Goal: Task Accomplishment & Management: Manage account settings

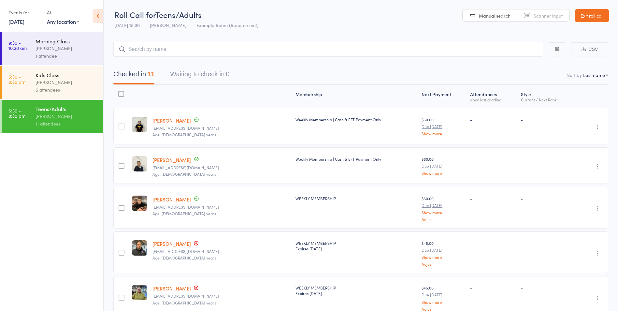
click at [597, 14] on link "Exit roll call" at bounding box center [592, 15] width 34 height 13
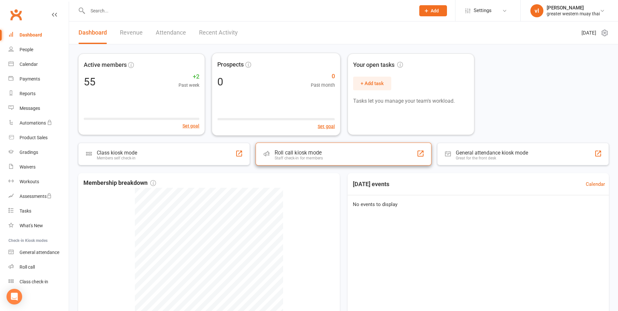
click at [281, 162] on div "Roll call kiosk mode Staff check-in for members" at bounding box center [344, 153] width 176 height 23
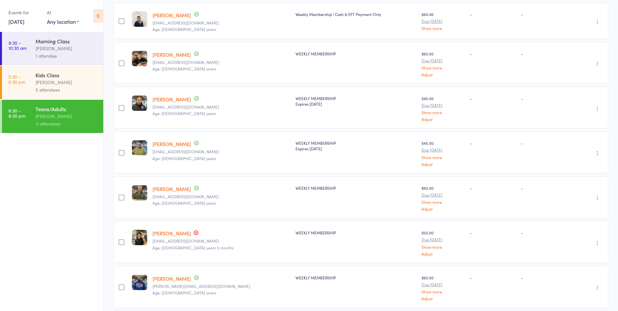
scroll to position [98, 0]
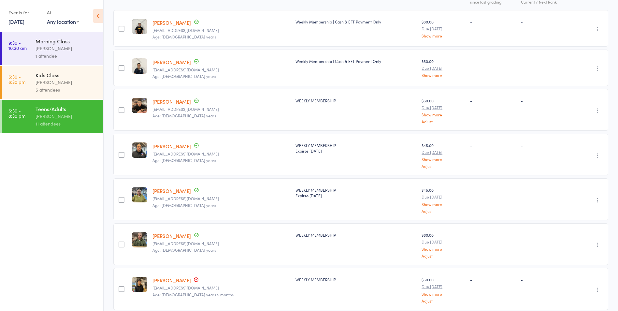
click at [168, 100] on link "Edwin Huang" at bounding box center [172, 101] width 38 height 7
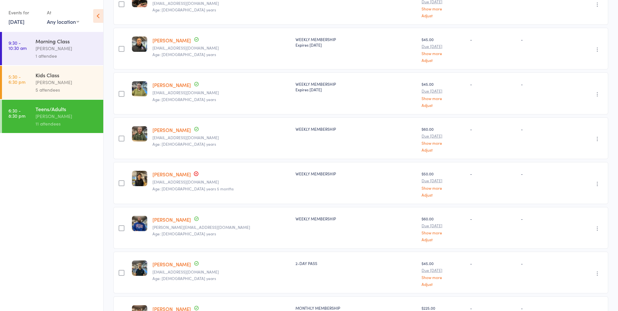
scroll to position [228, 0]
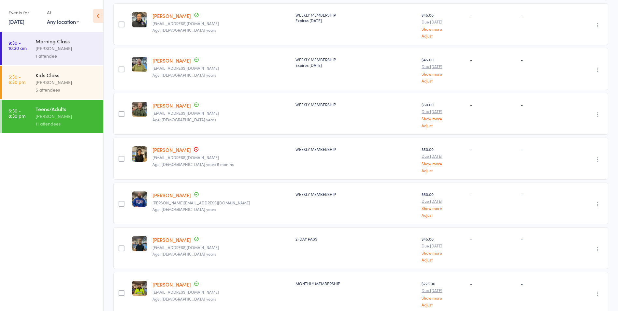
click at [169, 146] on link "Damien Lay" at bounding box center [172, 149] width 38 height 7
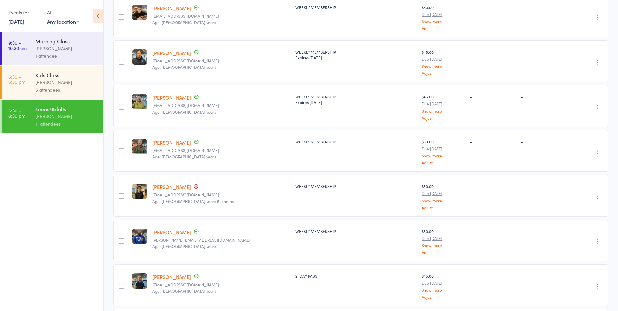
scroll to position [204, 0]
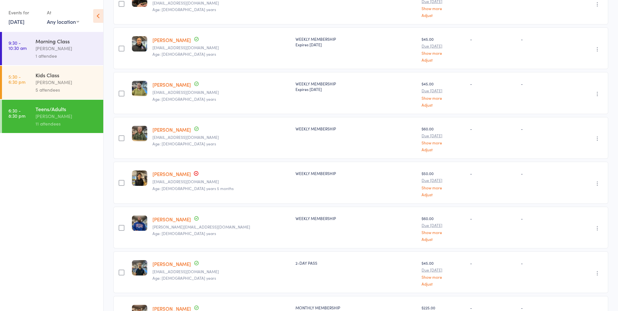
click at [179, 175] on link "[PERSON_NAME]" at bounding box center [172, 174] width 38 height 7
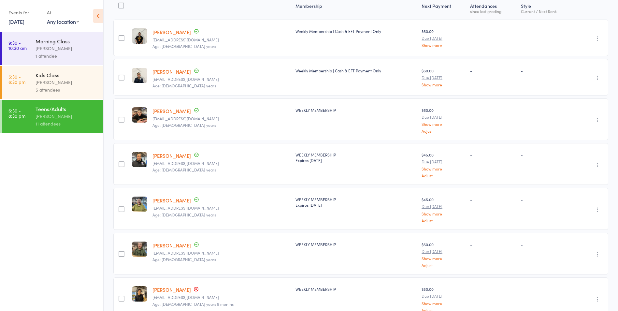
scroll to position [74, 0]
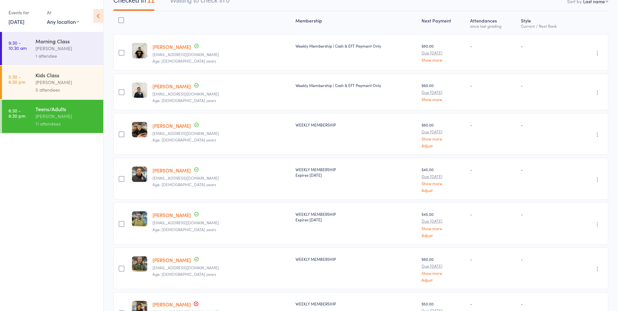
click at [164, 88] on link "[PERSON_NAME]" at bounding box center [172, 86] width 38 height 7
click at [189, 48] on link "Matthew Cierpisz" at bounding box center [172, 46] width 38 height 7
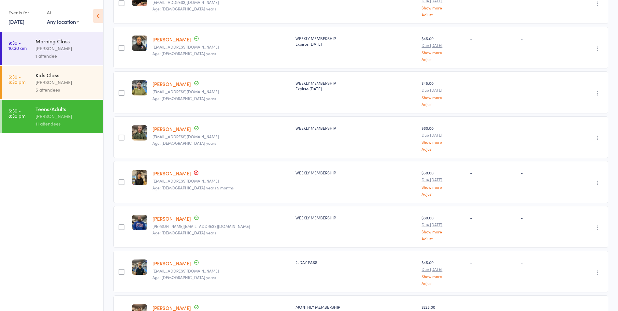
scroll to position [269, 0]
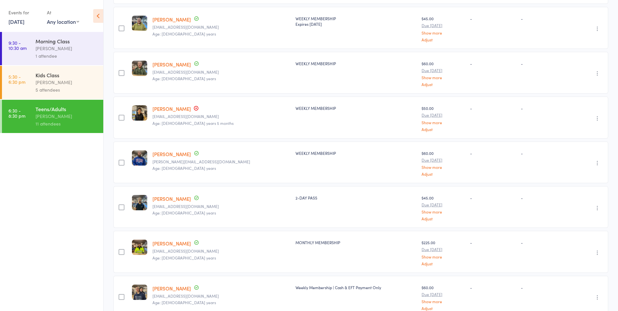
click at [183, 195] on link "Arnav Ramasre" at bounding box center [172, 198] width 38 height 7
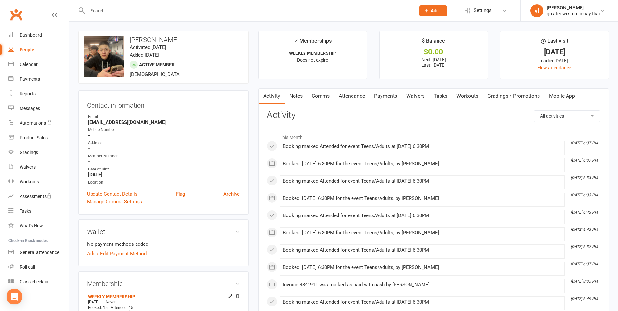
click at [386, 99] on link "Payments" at bounding box center [386, 96] width 32 height 15
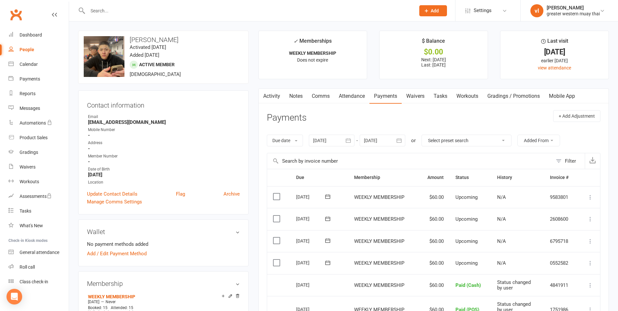
drag, startPoint x: 386, startPoint y: 99, endPoint x: 402, endPoint y: 141, distance: 45.0
click at [387, 103] on link "Payments" at bounding box center [386, 96] width 32 height 15
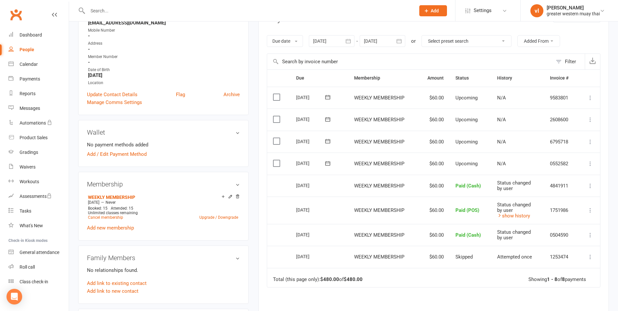
scroll to position [163, 0]
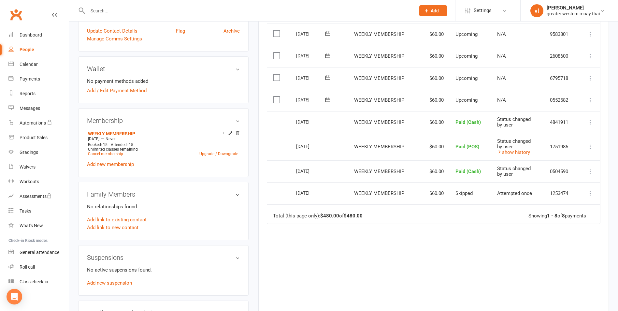
click at [590, 102] on icon at bounding box center [591, 100] width 7 height 7
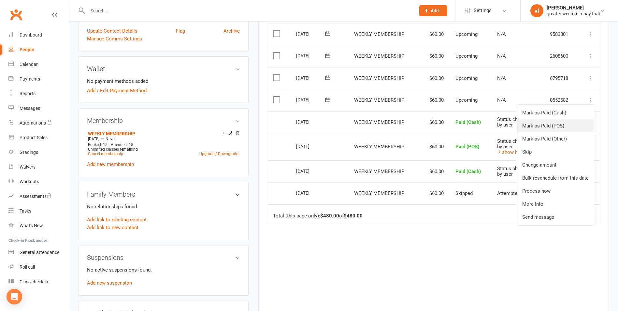
click at [578, 125] on link "Mark as Paid (POS)" at bounding box center [555, 125] width 77 height 13
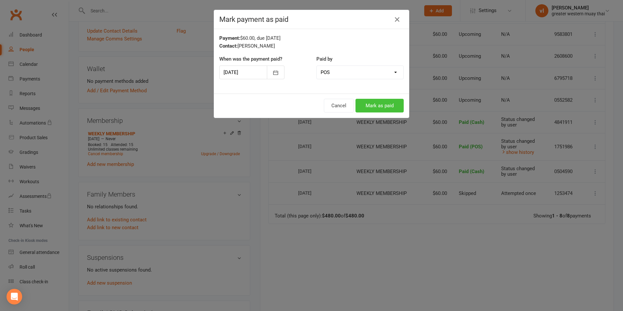
click at [384, 102] on button "Mark as paid" at bounding box center [380, 106] width 48 height 14
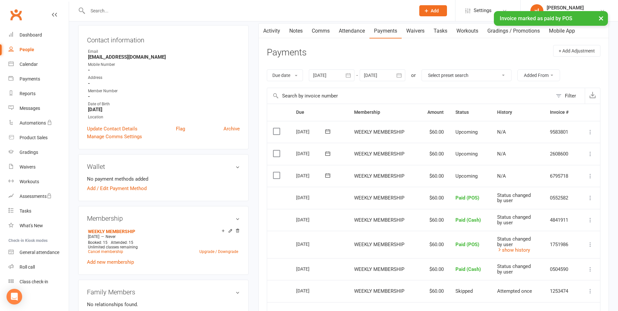
scroll to position [0, 0]
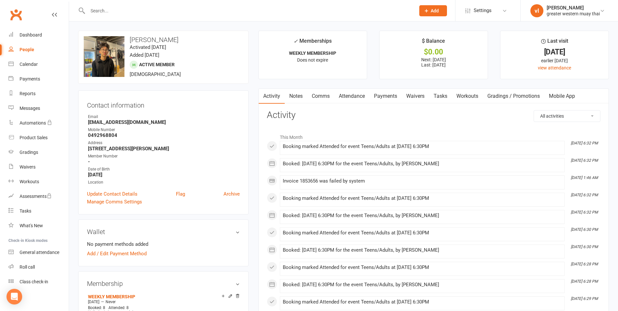
click at [373, 95] on link "Payments" at bounding box center [386, 96] width 32 height 15
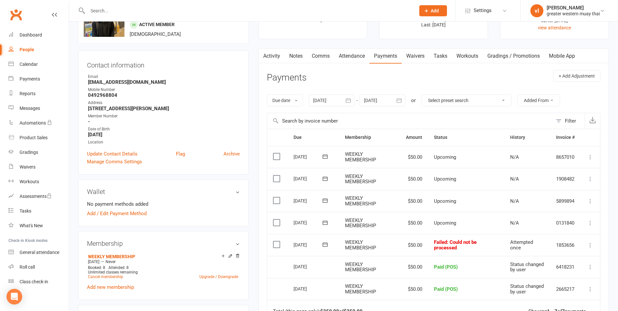
scroll to position [98, 0]
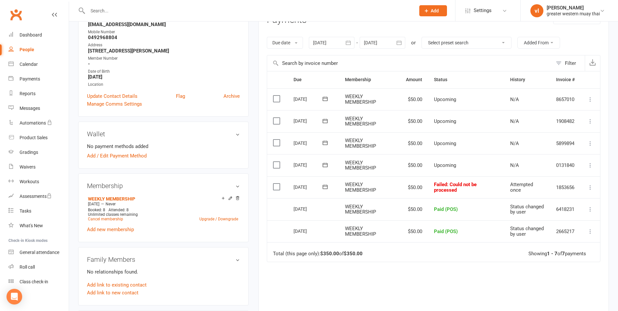
click at [588, 185] on icon at bounding box center [591, 187] width 7 height 7
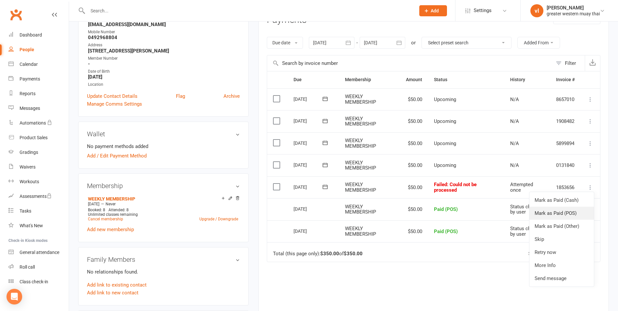
click at [574, 211] on link "Mark as Paid (POS)" at bounding box center [562, 213] width 65 height 13
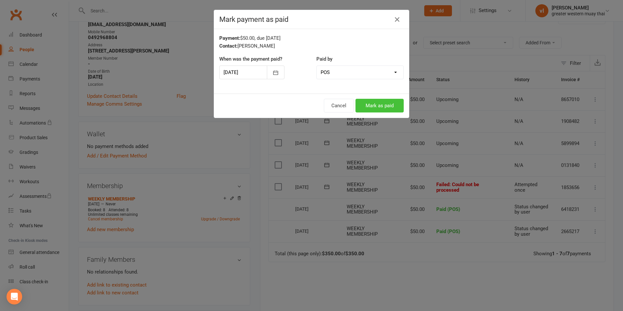
click at [394, 104] on button "Mark as paid" at bounding box center [380, 106] width 48 height 14
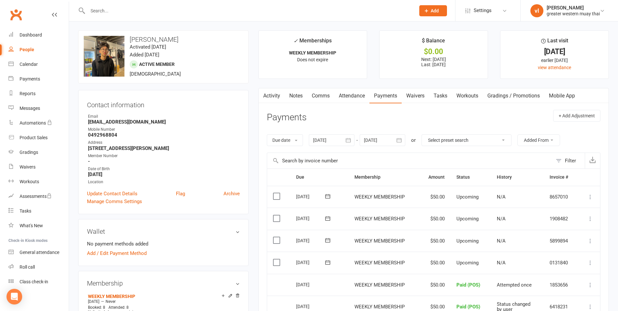
scroll to position [0, 0]
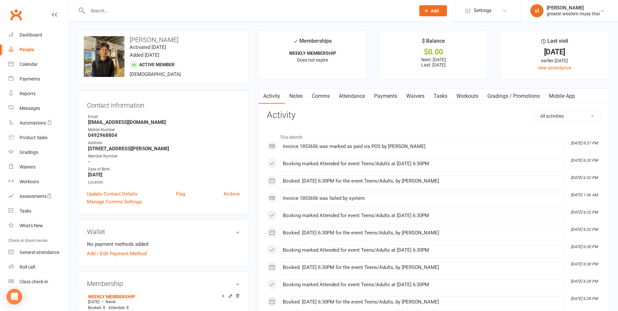
click at [392, 99] on link "Payments" at bounding box center [386, 96] width 32 height 15
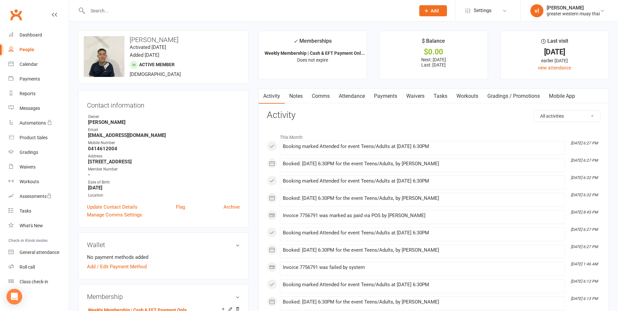
click at [374, 96] on link "Payments" at bounding box center [386, 96] width 32 height 15
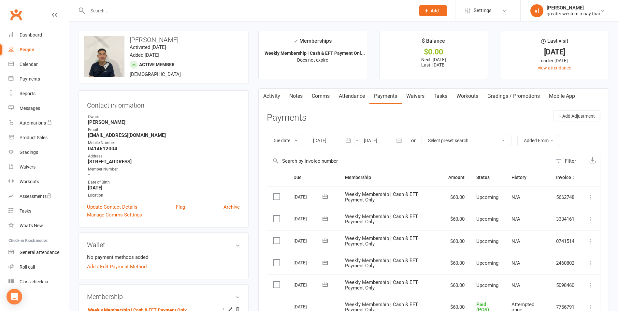
scroll to position [33, 0]
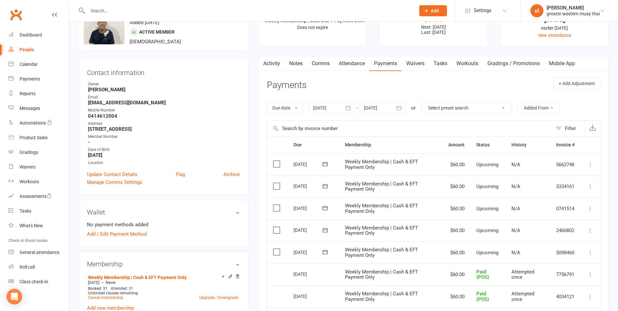
click at [590, 251] on icon at bounding box center [591, 252] width 7 height 7
click at [567, 278] on link "Mark as Paid (POS)" at bounding box center [562, 278] width 65 height 13
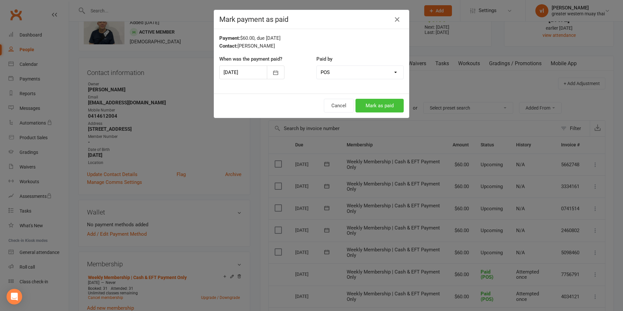
click at [374, 109] on button "Mark as paid" at bounding box center [380, 106] width 48 height 14
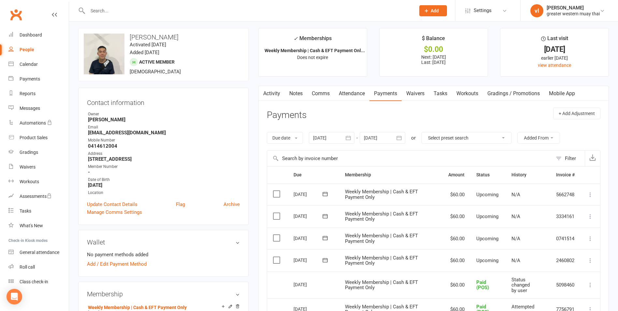
scroll to position [0, 0]
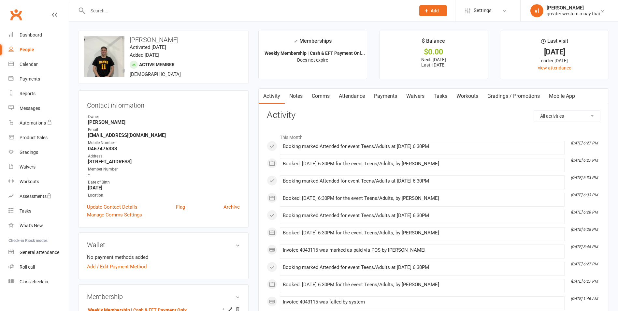
click at [385, 99] on link "Payments" at bounding box center [386, 96] width 32 height 15
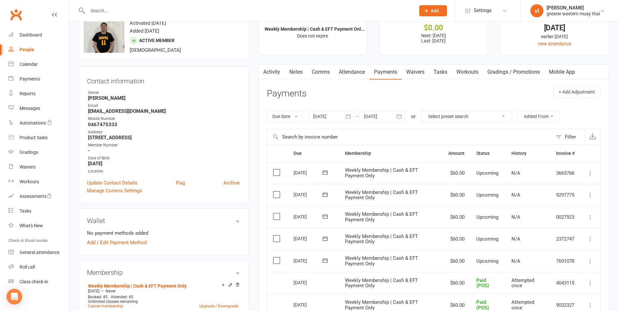
scroll to position [65, 0]
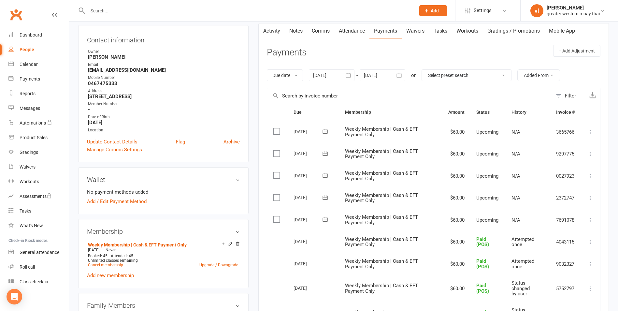
click at [592, 218] on icon at bounding box center [591, 220] width 7 height 7
click at [563, 245] on link "Mark as Paid (POS)" at bounding box center [562, 245] width 65 height 13
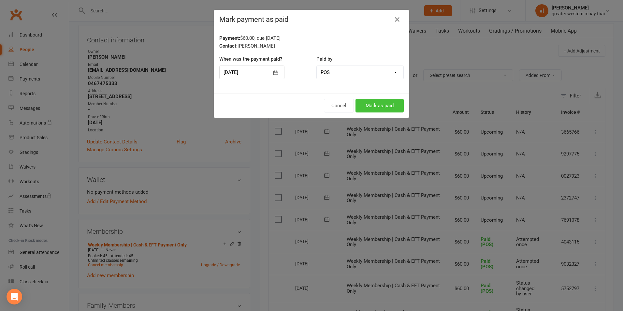
click at [390, 103] on button "Mark as paid" at bounding box center [380, 106] width 48 height 14
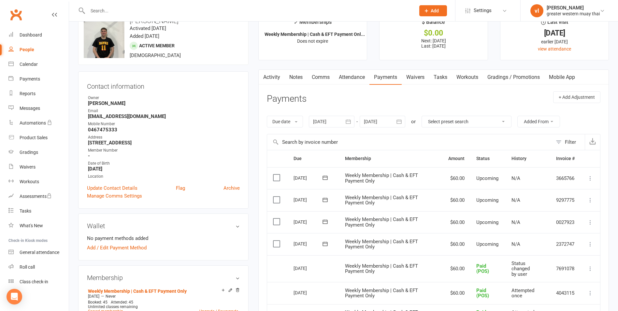
scroll to position [0, 0]
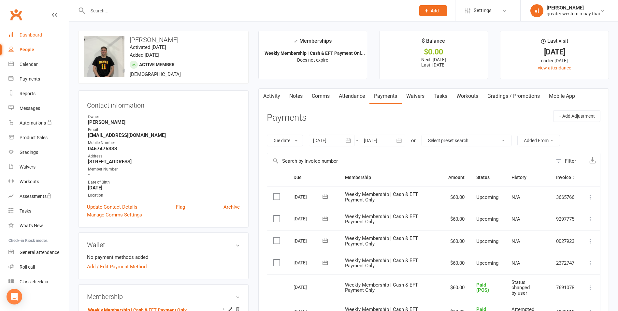
click at [31, 38] on link "Dashboard" at bounding box center [38, 35] width 60 height 15
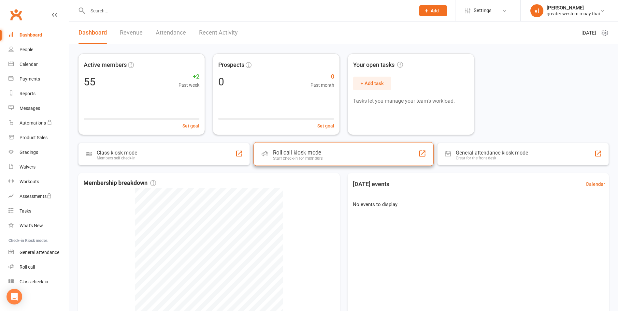
click at [380, 154] on div "Roll call kiosk mode Staff check-in for members" at bounding box center [344, 153] width 180 height 23
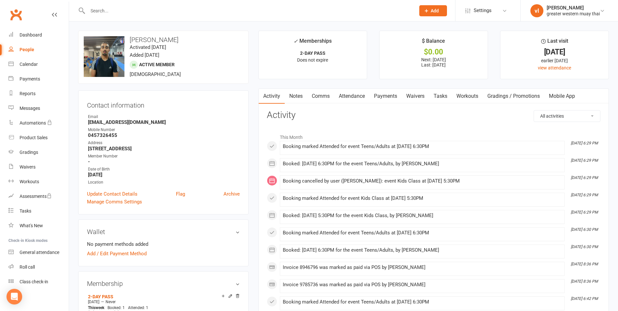
click at [391, 99] on link "Payments" at bounding box center [386, 96] width 32 height 15
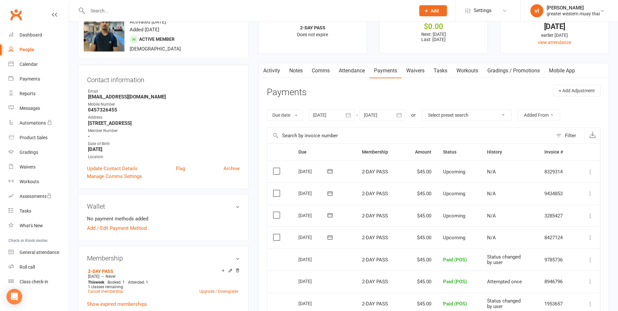
scroll to position [65, 0]
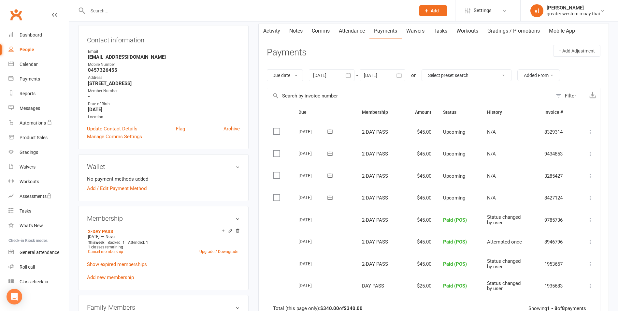
click at [591, 197] on icon at bounding box center [591, 198] width 7 height 7
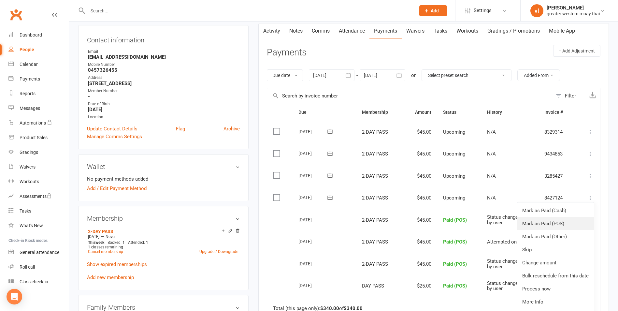
click at [579, 219] on link "Mark as Paid (POS)" at bounding box center [555, 223] width 77 height 13
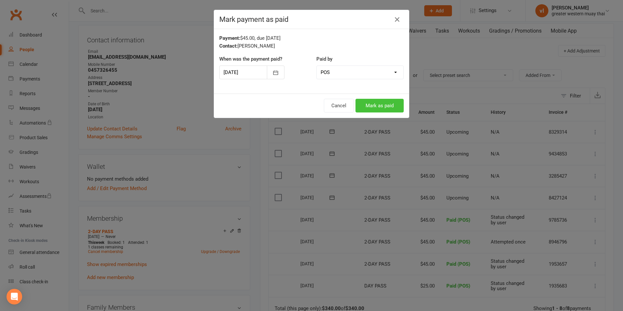
click at [392, 109] on button "Mark as paid" at bounding box center [380, 106] width 48 height 14
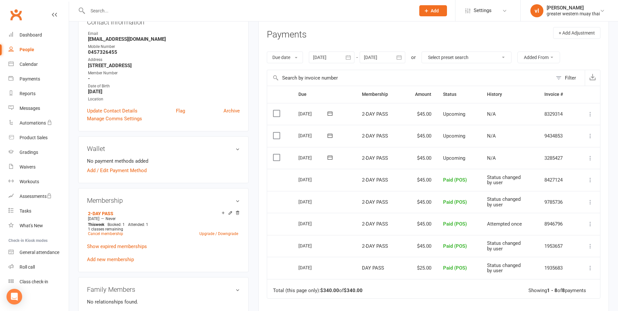
scroll to position [0, 0]
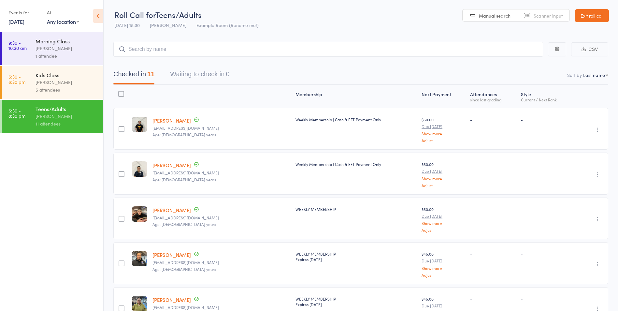
click at [431, 52] on input "search" at bounding box center [328, 49] width 430 height 15
click at [596, 16] on link "Exit roll call" at bounding box center [592, 15] width 34 height 13
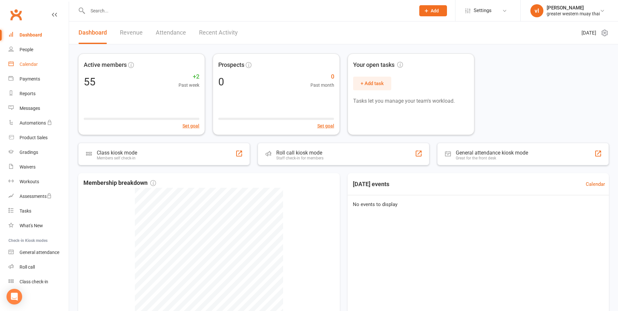
click at [35, 60] on link "Calendar" at bounding box center [38, 64] width 60 height 15
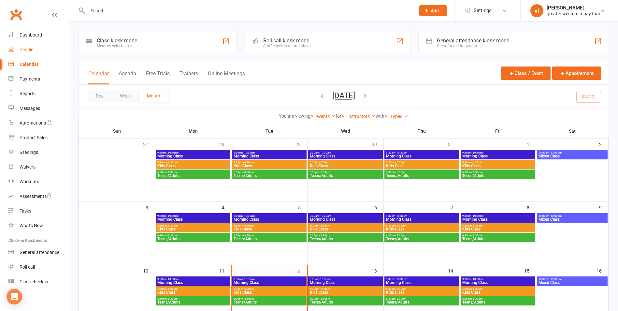
click at [39, 49] on link "People" at bounding box center [38, 49] width 60 height 15
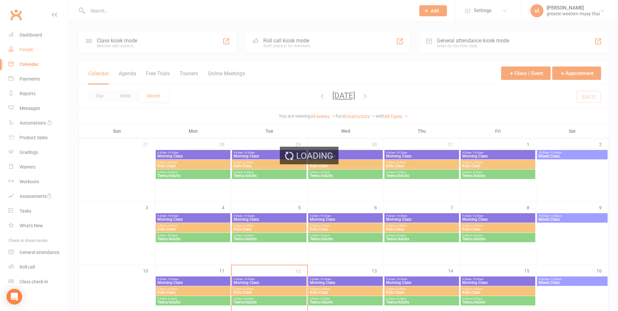
select select "25"
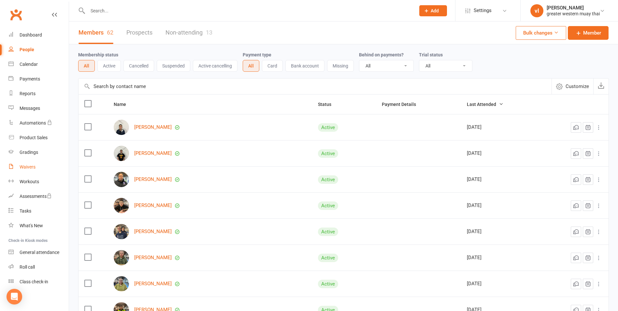
click at [33, 161] on link "Waivers" at bounding box center [38, 167] width 60 height 15
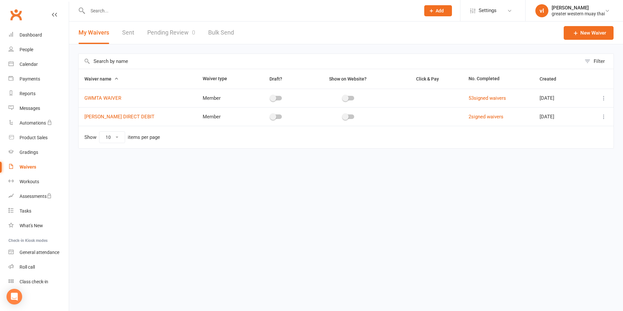
click at [170, 36] on link "Pending Review 0" at bounding box center [171, 33] width 48 height 22
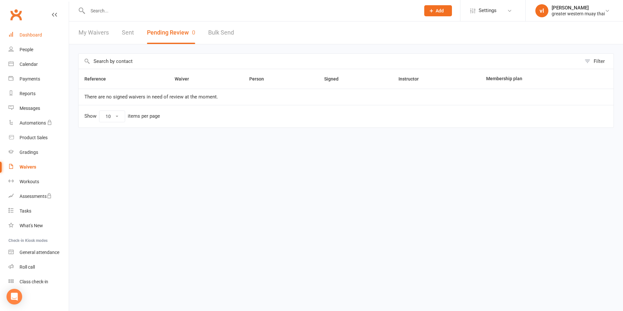
click at [44, 37] on link "Dashboard" at bounding box center [38, 35] width 60 height 15
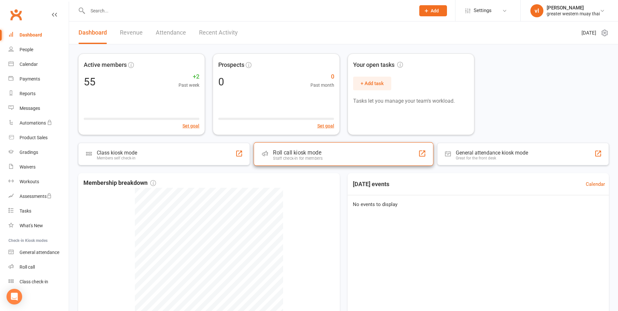
click at [356, 158] on div "Roll call kiosk mode Staff check-in for members" at bounding box center [344, 153] width 180 height 23
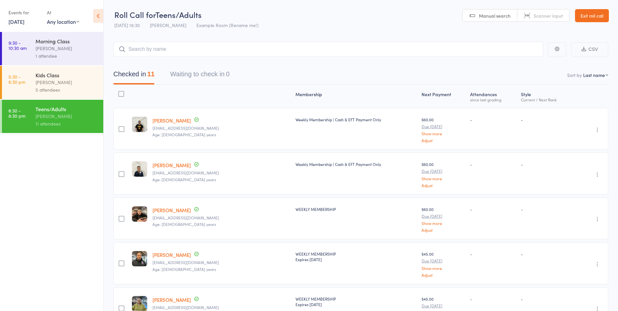
click at [601, 18] on link "Exit roll call" at bounding box center [592, 15] width 34 height 13
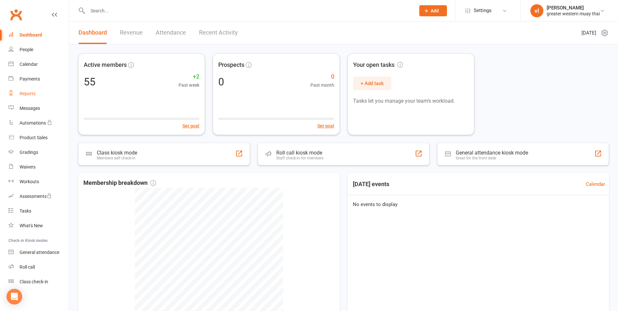
click at [34, 95] on div "Reports" at bounding box center [28, 93] width 16 height 5
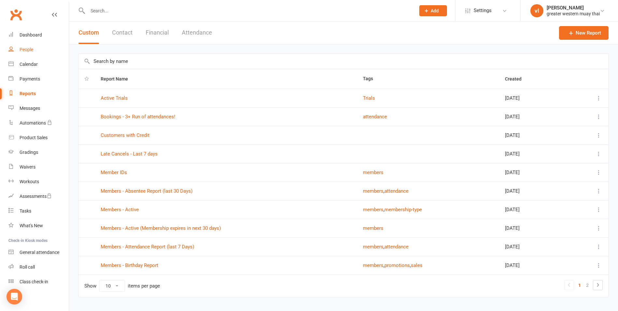
click at [38, 50] on link "People" at bounding box center [38, 49] width 60 height 15
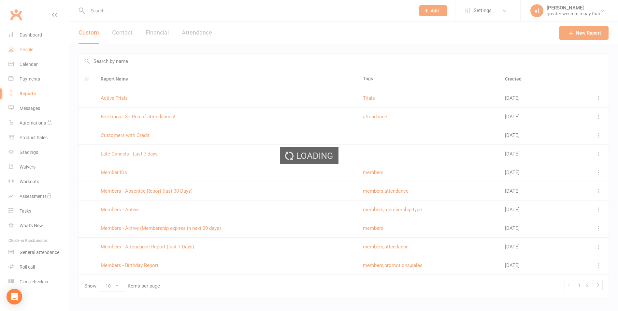
select select "25"
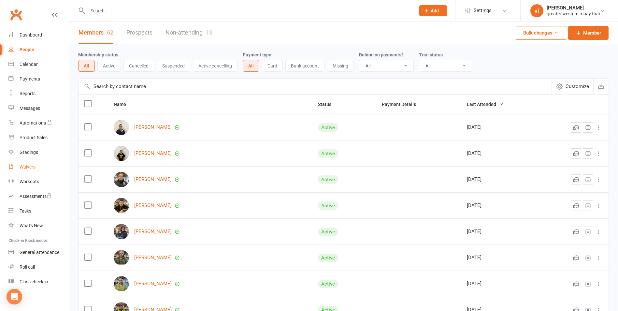
click at [41, 170] on link "Waivers" at bounding box center [38, 167] width 60 height 15
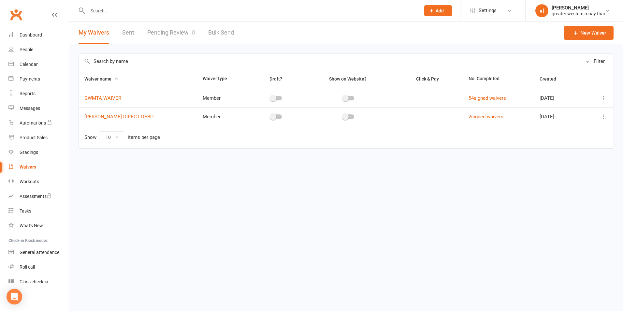
click at [167, 38] on link "Pending Review 0" at bounding box center [171, 33] width 48 height 22
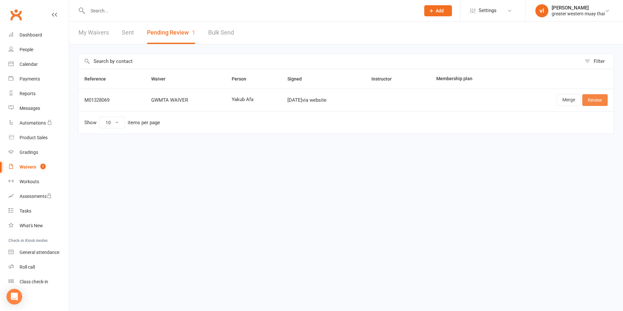
click at [591, 96] on link "Review" at bounding box center [595, 100] width 25 height 12
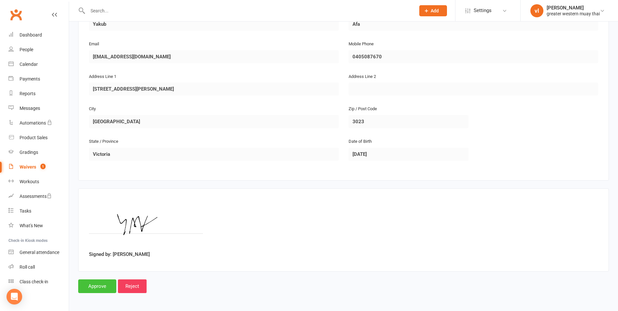
scroll to position [126, 0]
click at [105, 284] on input "Approve" at bounding box center [97, 286] width 38 height 14
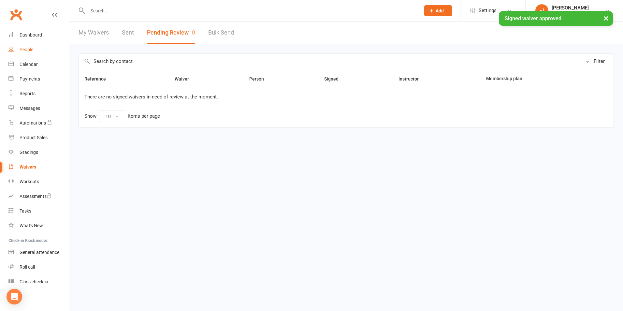
click at [37, 53] on link "People" at bounding box center [38, 49] width 60 height 15
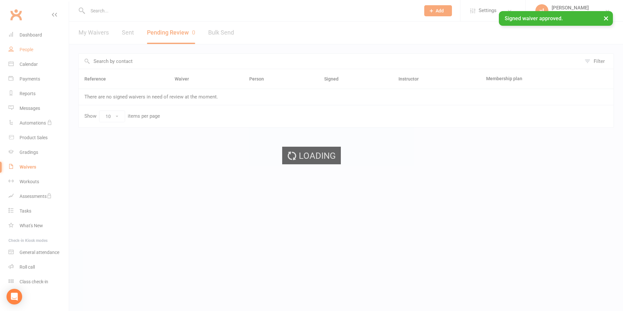
select select "25"
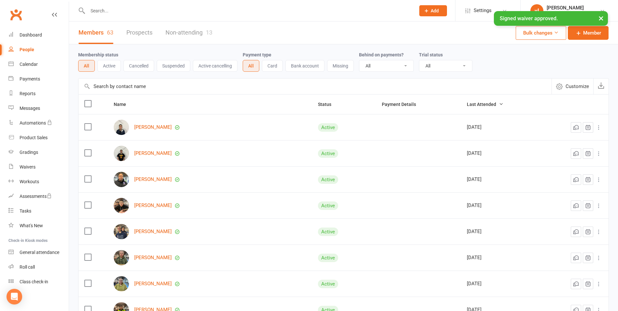
click at [168, 85] on input "text" at bounding box center [315, 87] width 473 height 16
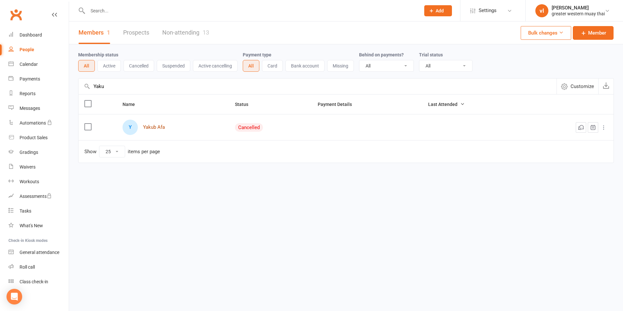
type input "Yaku"
click at [159, 128] on link "Yakub Afa" at bounding box center [154, 128] width 22 height 6
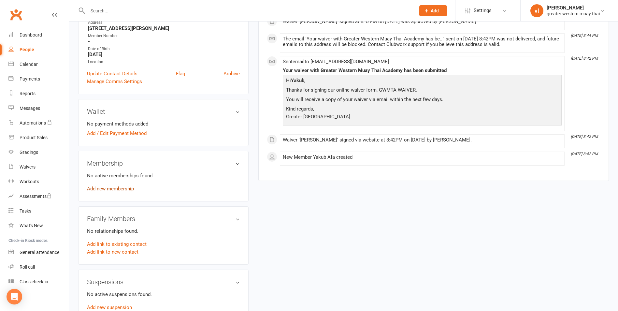
scroll to position [130, 0]
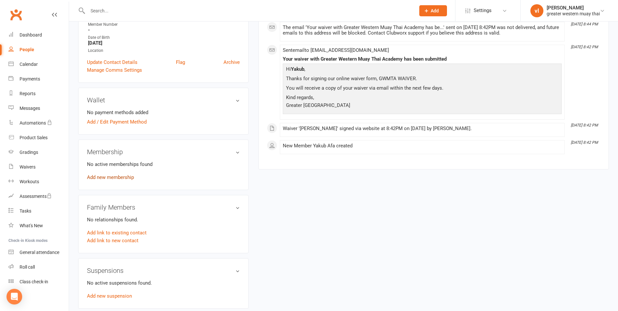
click at [125, 178] on link "Add new membership" at bounding box center [110, 177] width 47 height 6
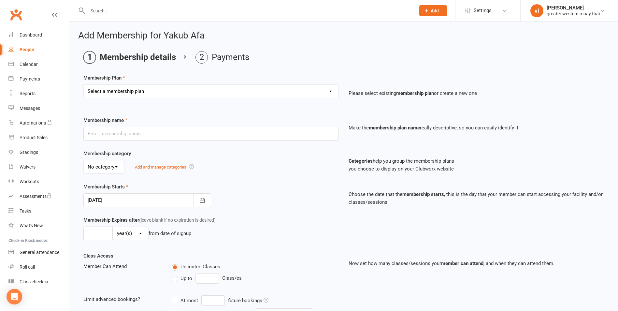
click at [153, 97] on select "Select a membership plan Create new Membership Plan PT SESSION DAY PASS WEEKLY …" at bounding box center [211, 91] width 255 height 13
select select "3"
click at [84, 85] on select "Select a membership plan Create new Membership Plan PT SESSION DAY PASS WEEKLY …" at bounding box center [211, 91] width 255 height 13
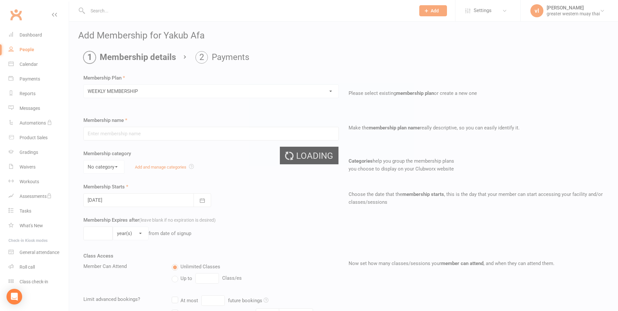
type input "WEEKLY MEMBERSHIP"
type input "0"
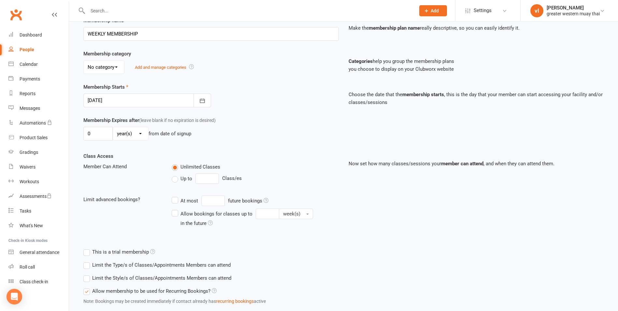
scroll to position [142, 0]
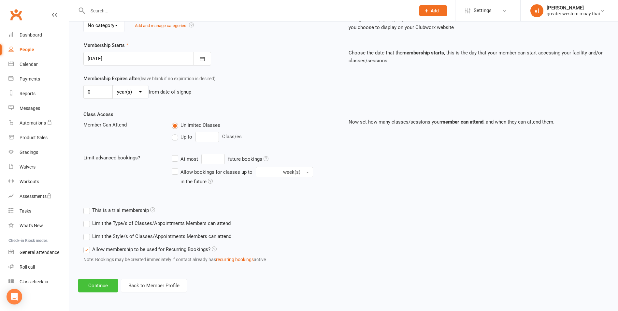
click at [94, 284] on button "Continue" at bounding box center [98, 286] width 40 height 14
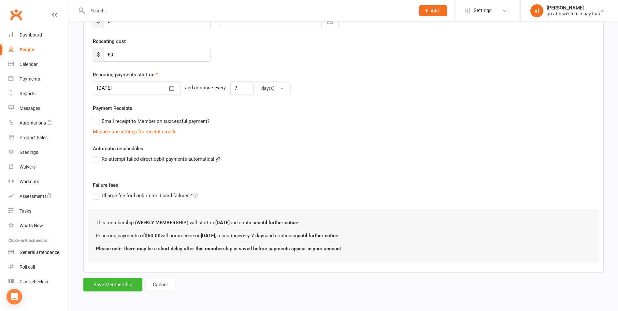
scroll to position [111, 0]
click at [115, 280] on button "Save Membership" at bounding box center [112, 284] width 59 height 14
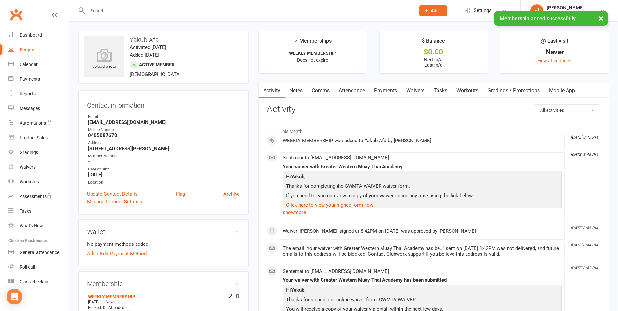
click at [375, 88] on link "Payments" at bounding box center [386, 90] width 32 height 15
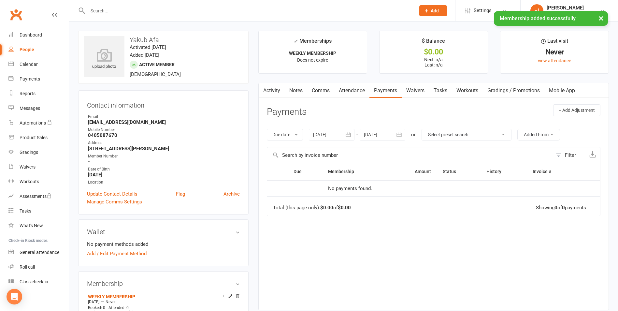
click at [356, 90] on link "Attendance" at bounding box center [352, 90] width 35 height 15
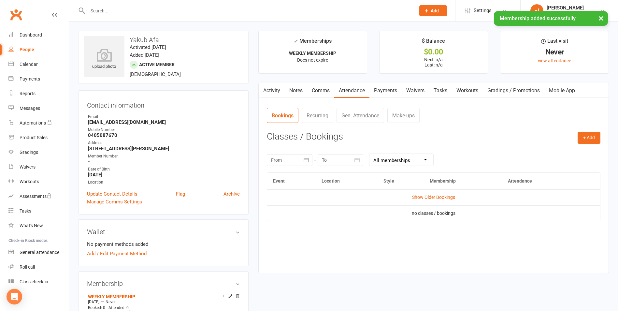
click at [368, 89] on link "Attendance" at bounding box center [352, 90] width 35 height 15
click at [385, 94] on link "Payments" at bounding box center [386, 90] width 32 height 15
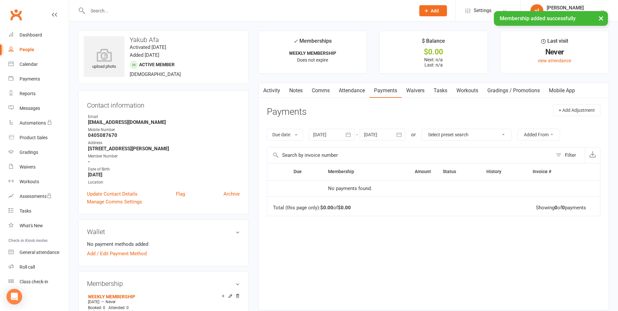
click at [385, 94] on link "Payments" at bounding box center [386, 90] width 32 height 15
drag, startPoint x: 385, startPoint y: 93, endPoint x: 83, endPoint y: 79, distance: 301.6
click at [351, 96] on div "Activity Notes Comms Attendance Payments Waivers Tasks Workouts Gradings / Prom…" at bounding box center [419, 90] width 321 height 15
click at [38, 37] on div "Dashboard" at bounding box center [31, 34] width 22 height 5
